Goal: Task Accomplishment & Management: Manage account settings

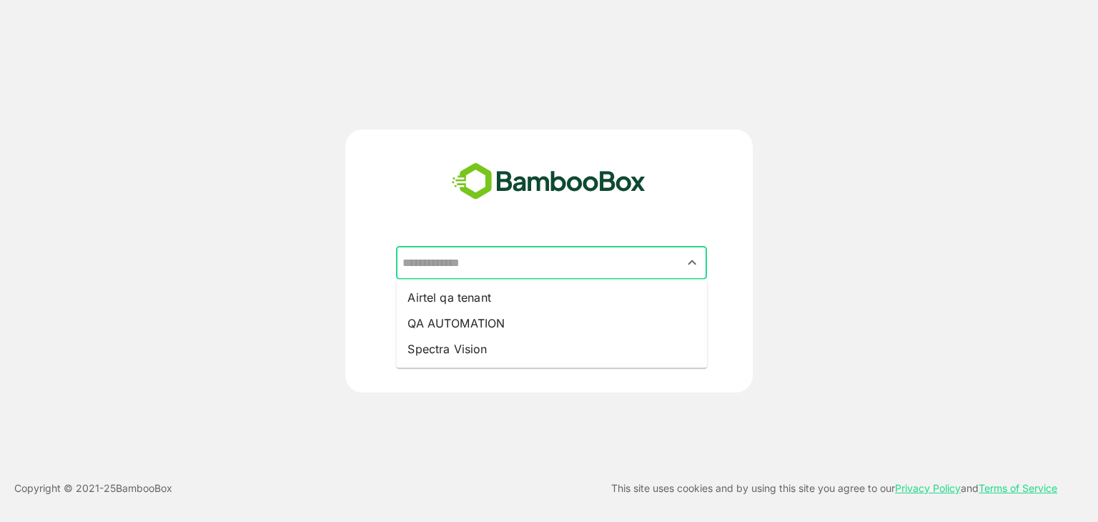
click at [486, 265] on input "text" at bounding box center [551, 262] width 305 height 27
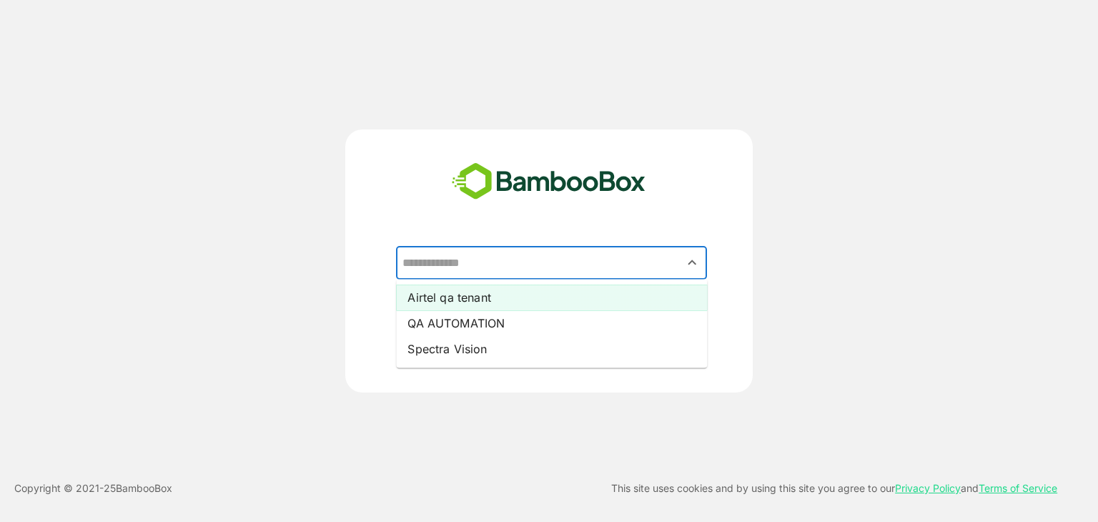
click at [490, 300] on li "Airtel qa tenant" at bounding box center [551, 298] width 311 height 26
type input "**********"
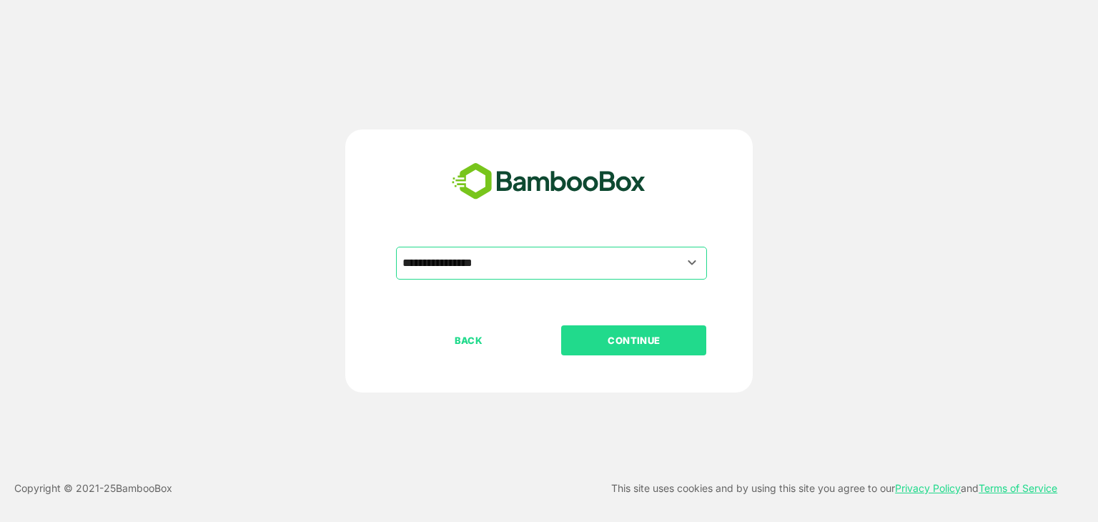
click at [618, 340] on p "CONTINUE" at bounding box center [634, 340] width 143 height 16
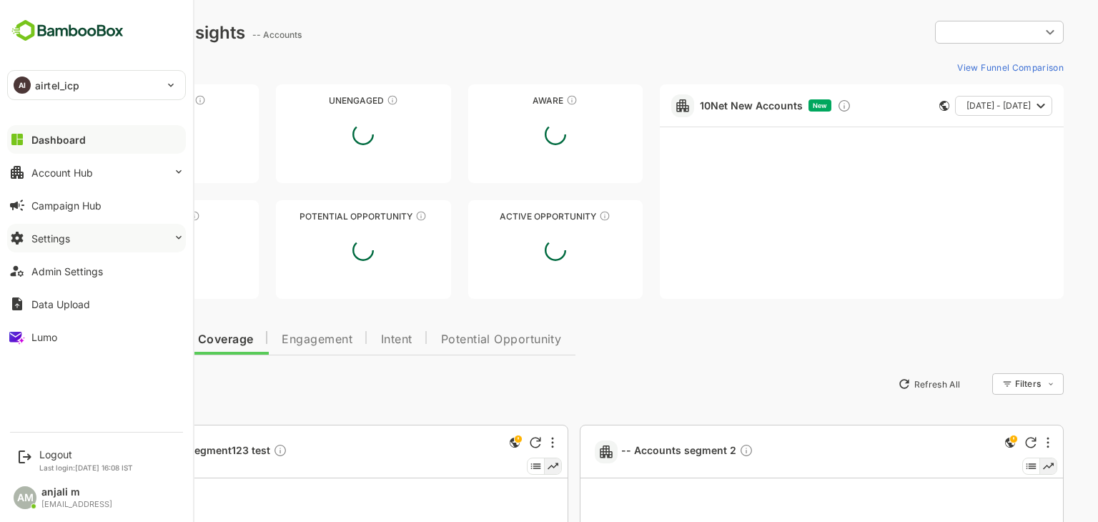
click at [69, 237] on button "Settings" at bounding box center [96, 238] width 179 height 29
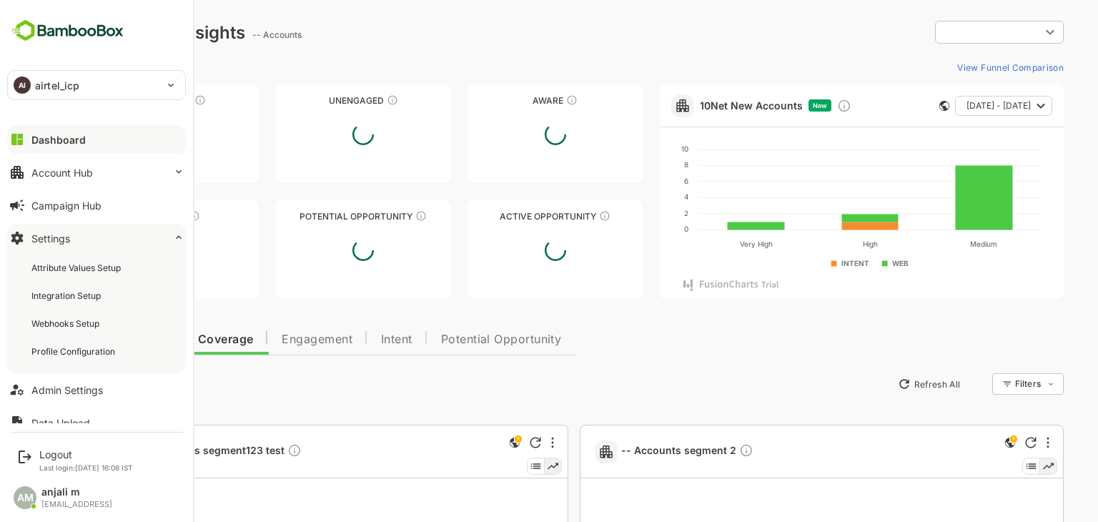
type input "**********"
click at [90, 355] on div "Profile Configuration" at bounding box center [74, 351] width 87 height 12
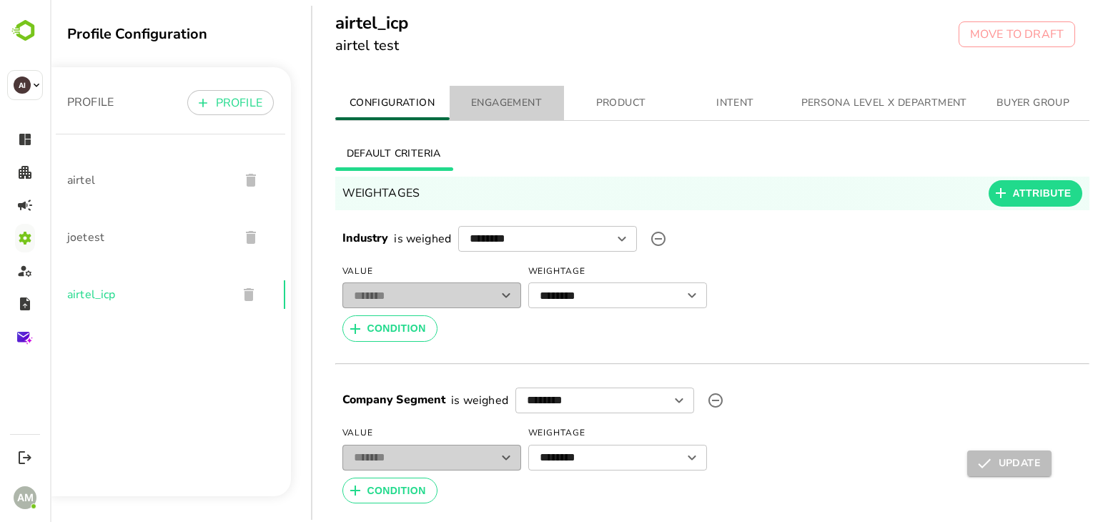
click at [509, 109] on span "ENGAGEMENT" at bounding box center [506, 103] width 97 height 18
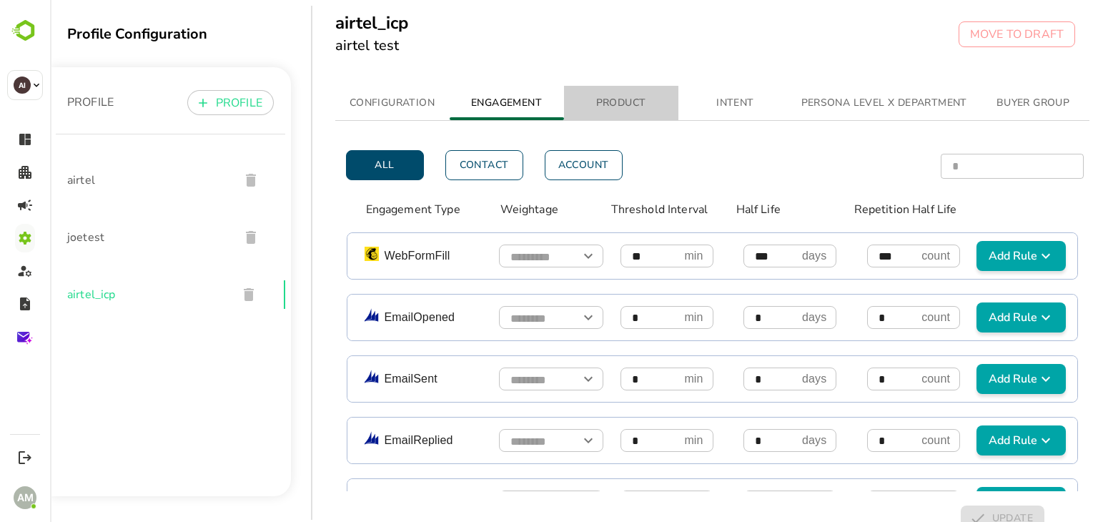
click at [613, 104] on span "PRODUCT" at bounding box center [621, 103] width 97 height 18
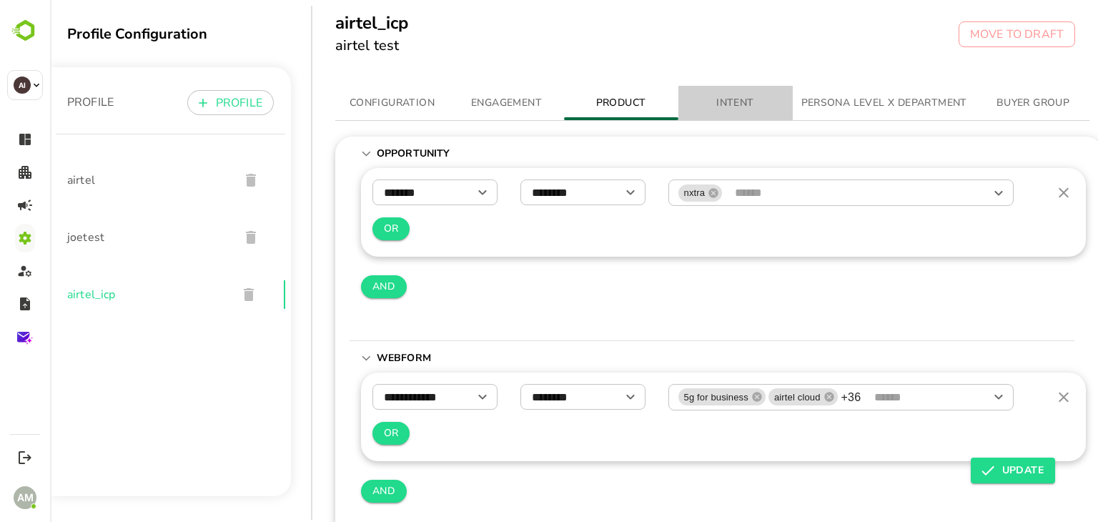
click at [736, 107] on span "INTENT" at bounding box center [735, 103] width 97 height 18
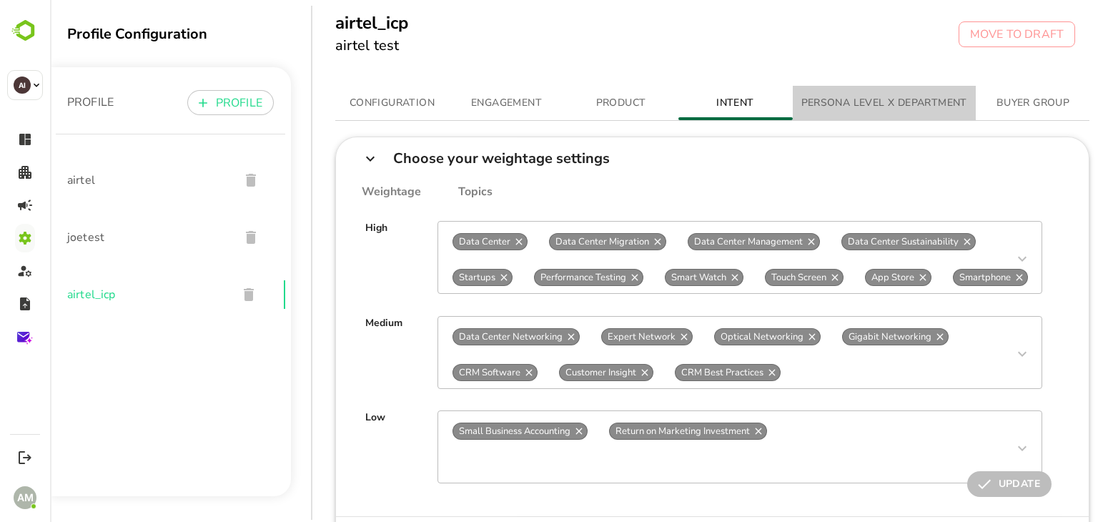
click at [852, 97] on span "PERSONA LEVEL X DEPARTMENT" at bounding box center [884, 103] width 166 height 18
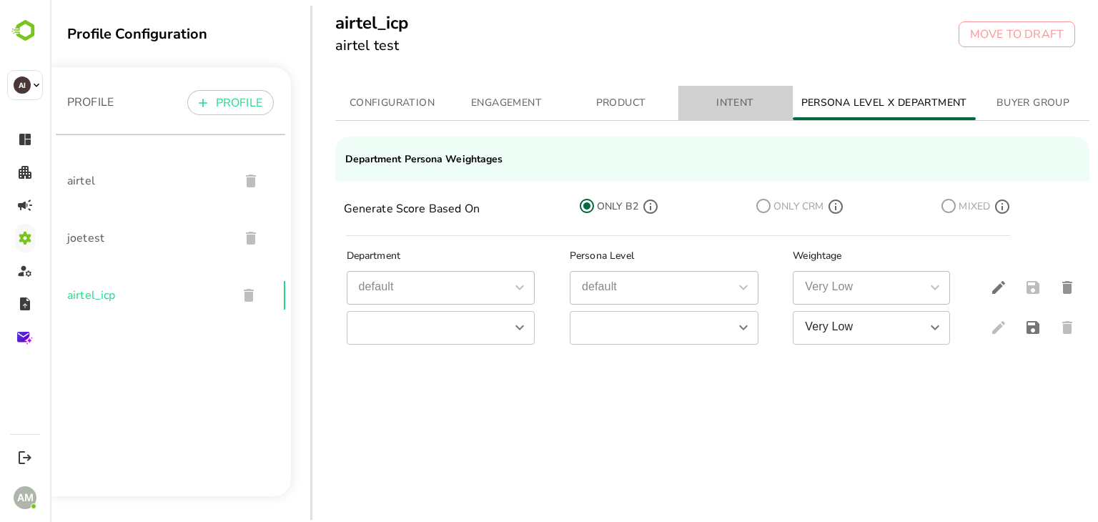
click at [717, 108] on span "INTENT" at bounding box center [735, 103] width 97 height 18
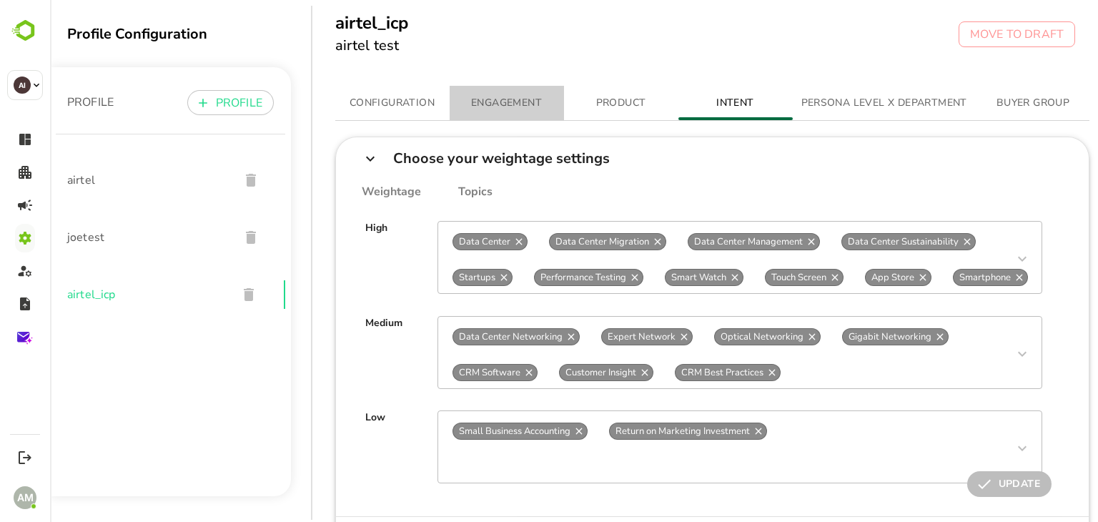
click at [511, 98] on span "ENGAGEMENT" at bounding box center [506, 103] width 97 height 18
